Goal: Task Accomplishment & Management: Use online tool/utility

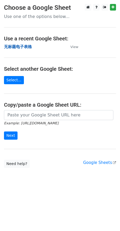
drag, startPoint x: 0, startPoint y: 0, endPoint x: 22, endPoint y: 45, distance: 50.3
click at [22, 45] on strong "无标题电子表格" at bounding box center [18, 46] width 28 height 5
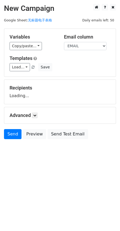
click at [25, 48] on link "Copy/paste..." at bounding box center [26, 46] width 32 height 8
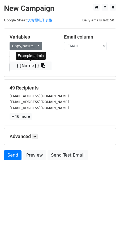
click at [26, 63] on link "{{Name}}" at bounding box center [31, 66] width 42 height 8
